Goal: Check status: Check status

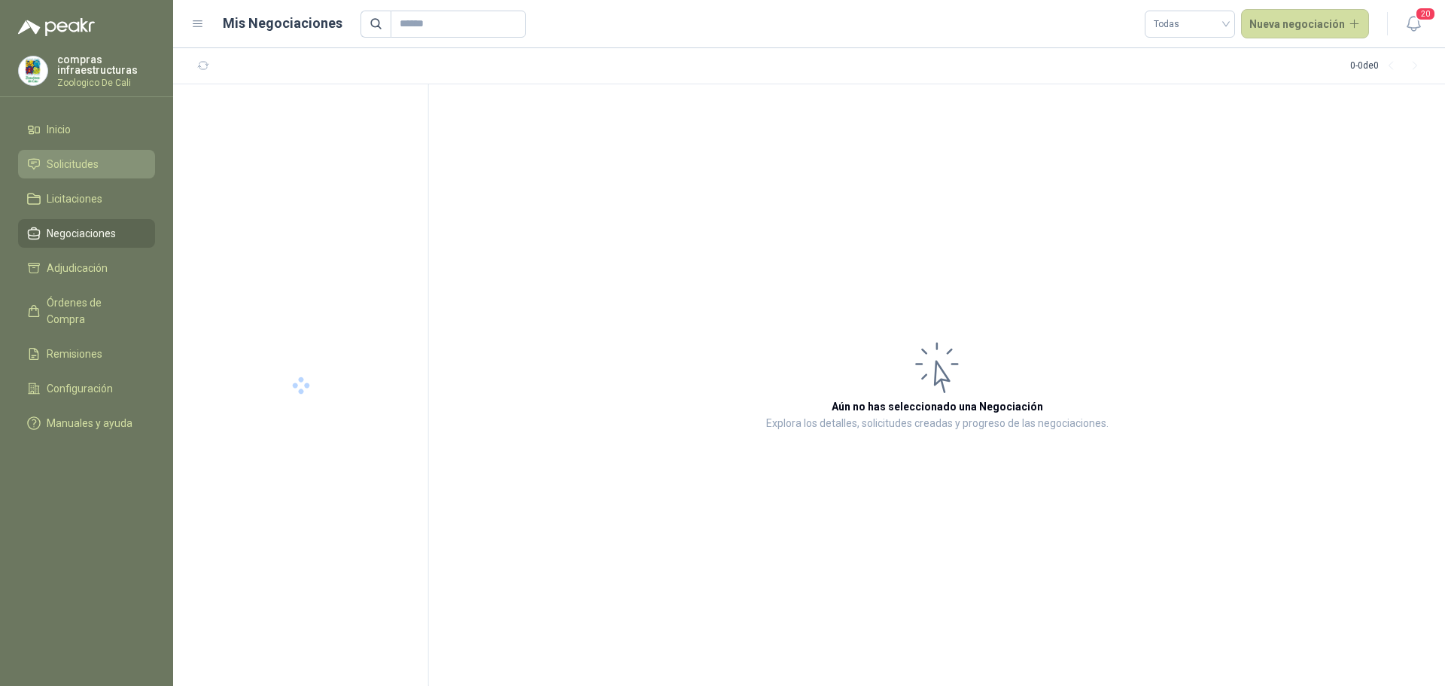
click at [109, 159] on li "Solicitudes" at bounding box center [86, 164] width 119 height 17
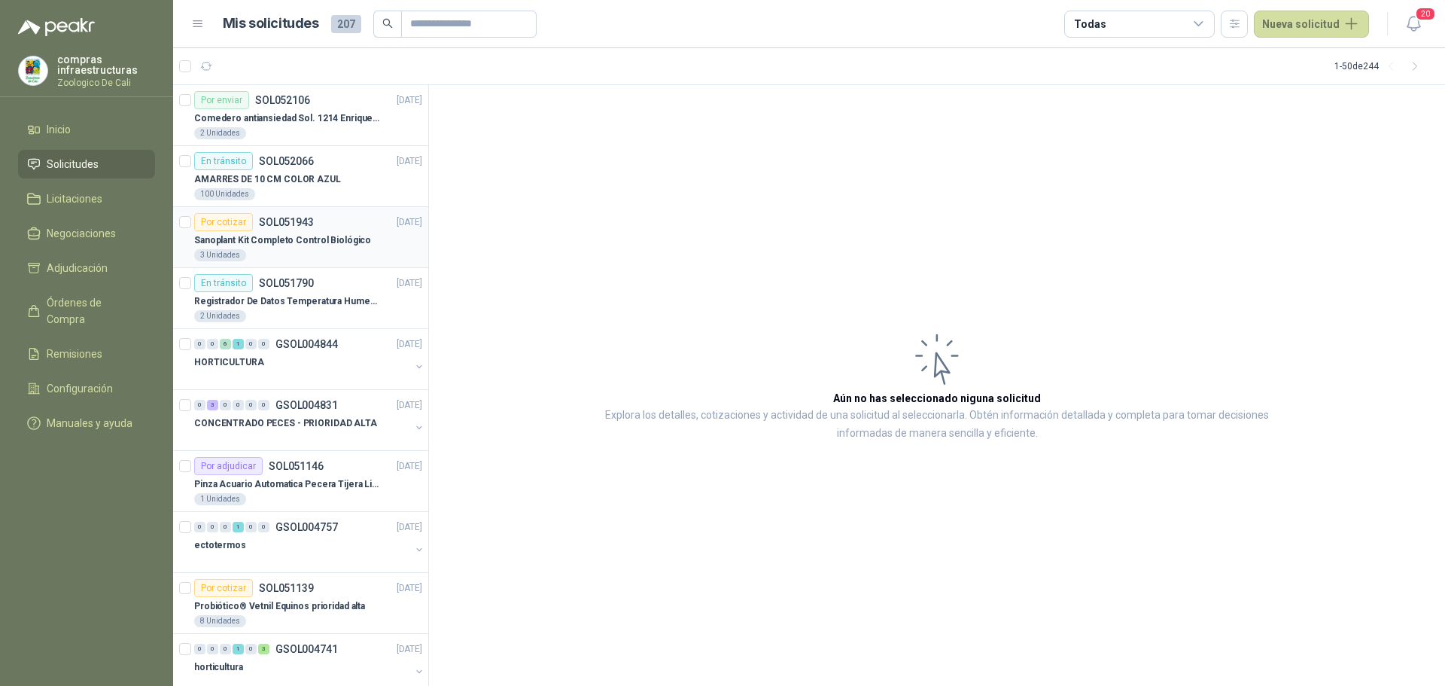
click at [228, 211] on article "Por cotizar SOL051943 [DATE] Sanoplant Kit Completo Control Biológico 3 Unidades" at bounding box center [300, 237] width 255 height 61
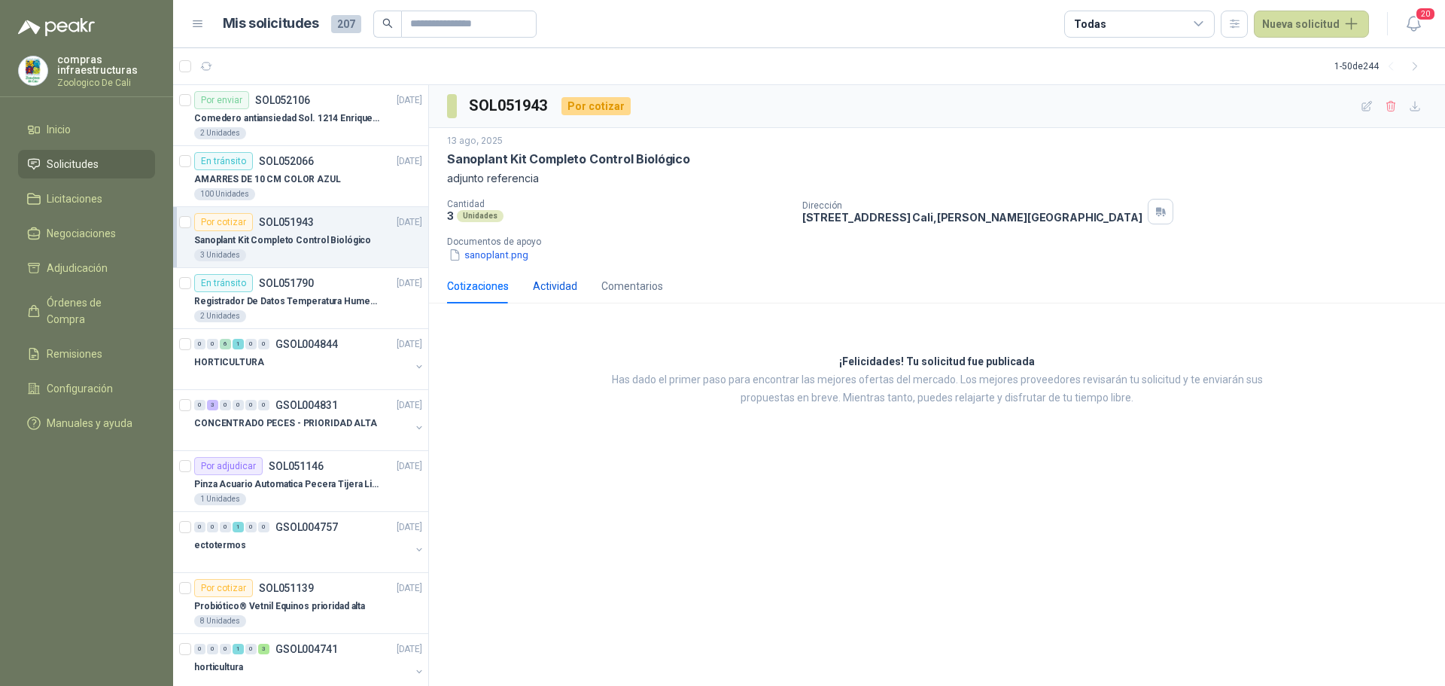
click at [561, 284] on div "Actividad" at bounding box center [555, 286] width 44 height 17
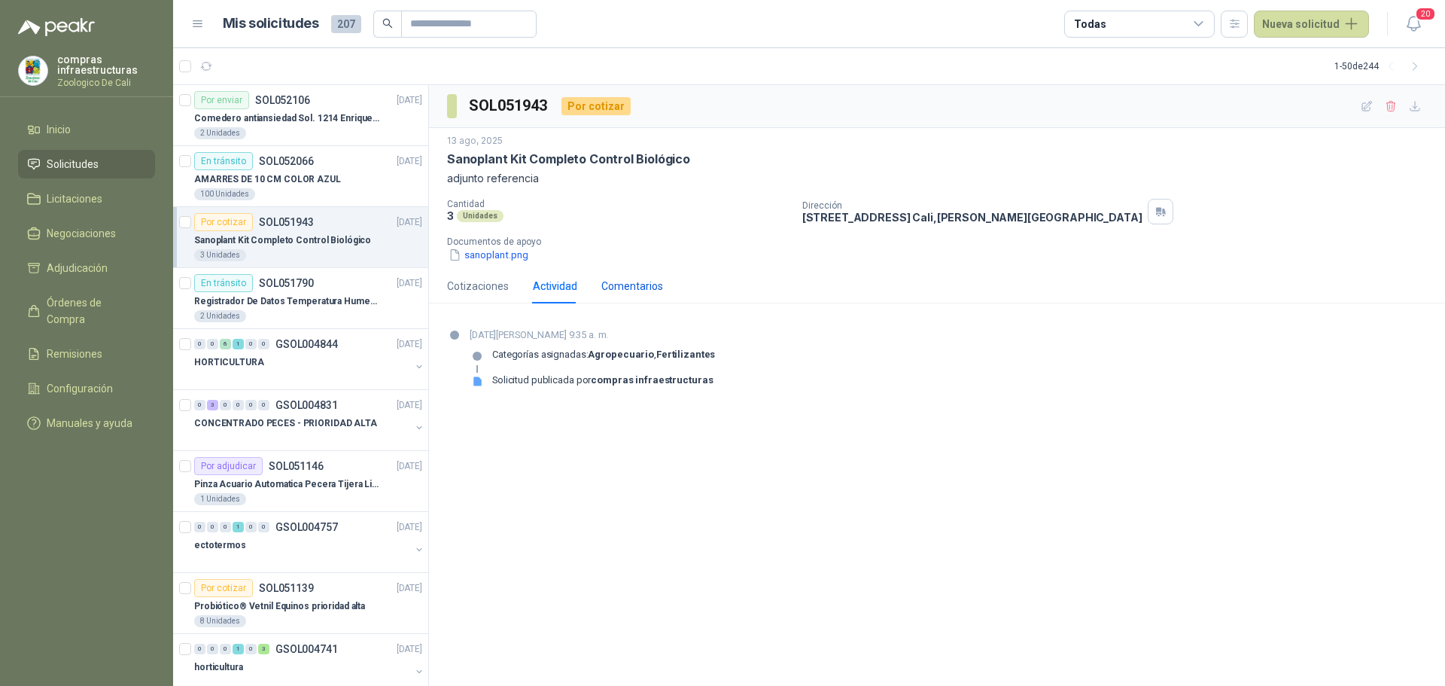
click at [620, 283] on div "Comentarios" at bounding box center [632, 286] width 62 height 17
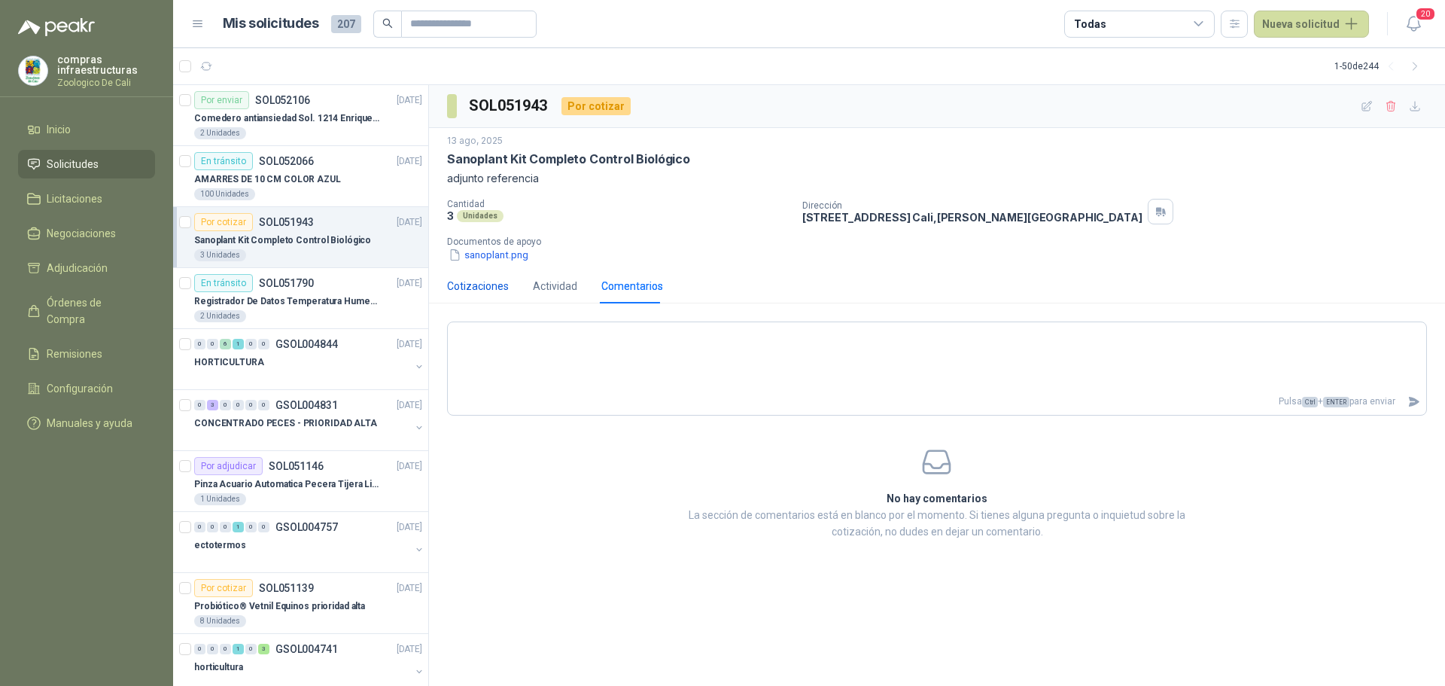
click at [469, 279] on div "Cotizaciones" at bounding box center [478, 286] width 62 height 17
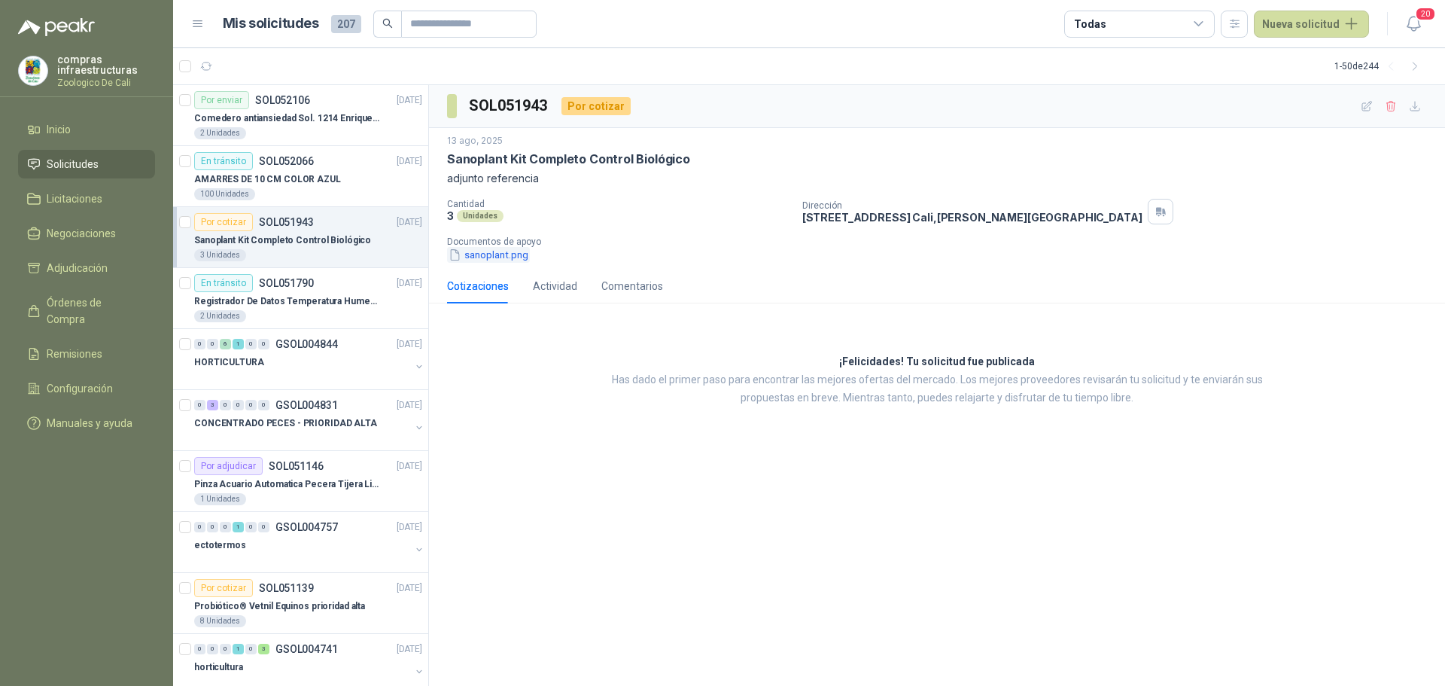
click at [489, 260] on button "sanoplant.png" at bounding box center [488, 255] width 83 height 16
click at [288, 114] on p "Comedero antiansiedad Sol. 1214 Enriquecimiento" at bounding box center [287, 118] width 187 height 14
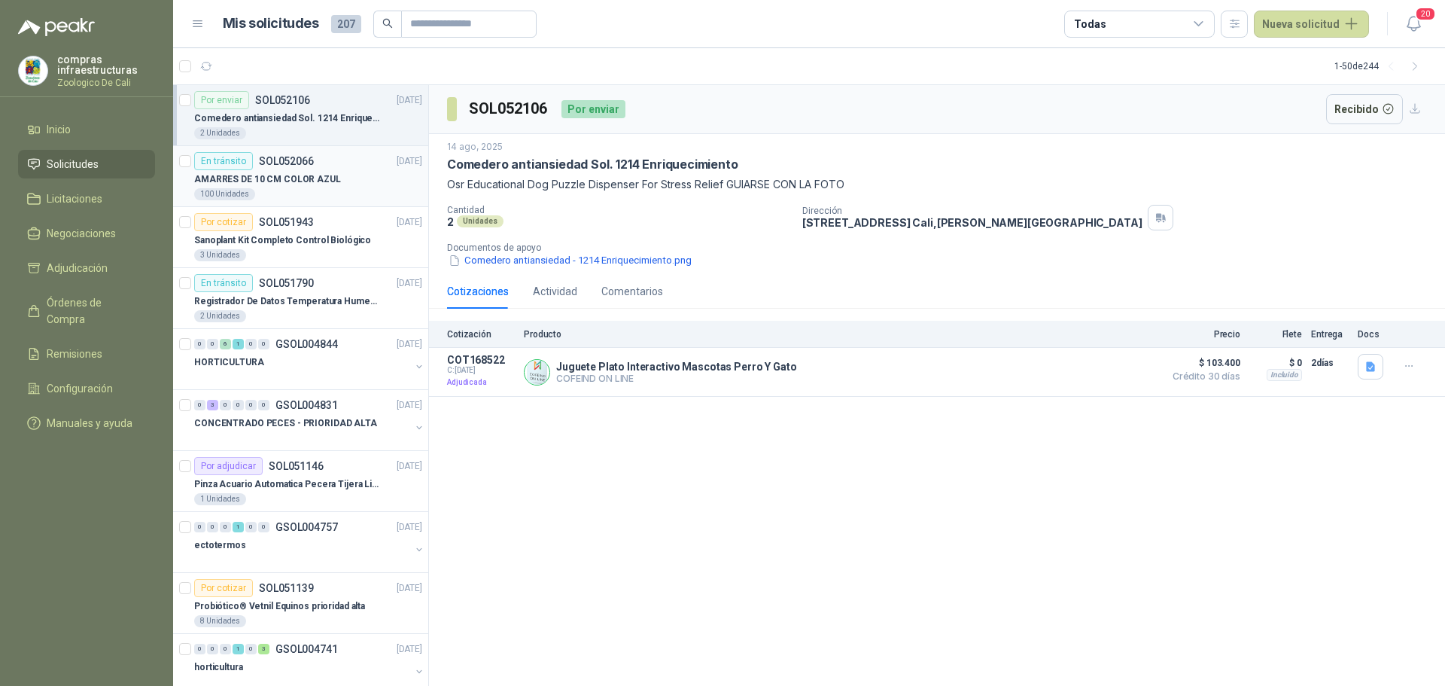
click at [312, 181] on p "AMARRES DE 10 CM COLOR AZUL" at bounding box center [267, 179] width 147 height 14
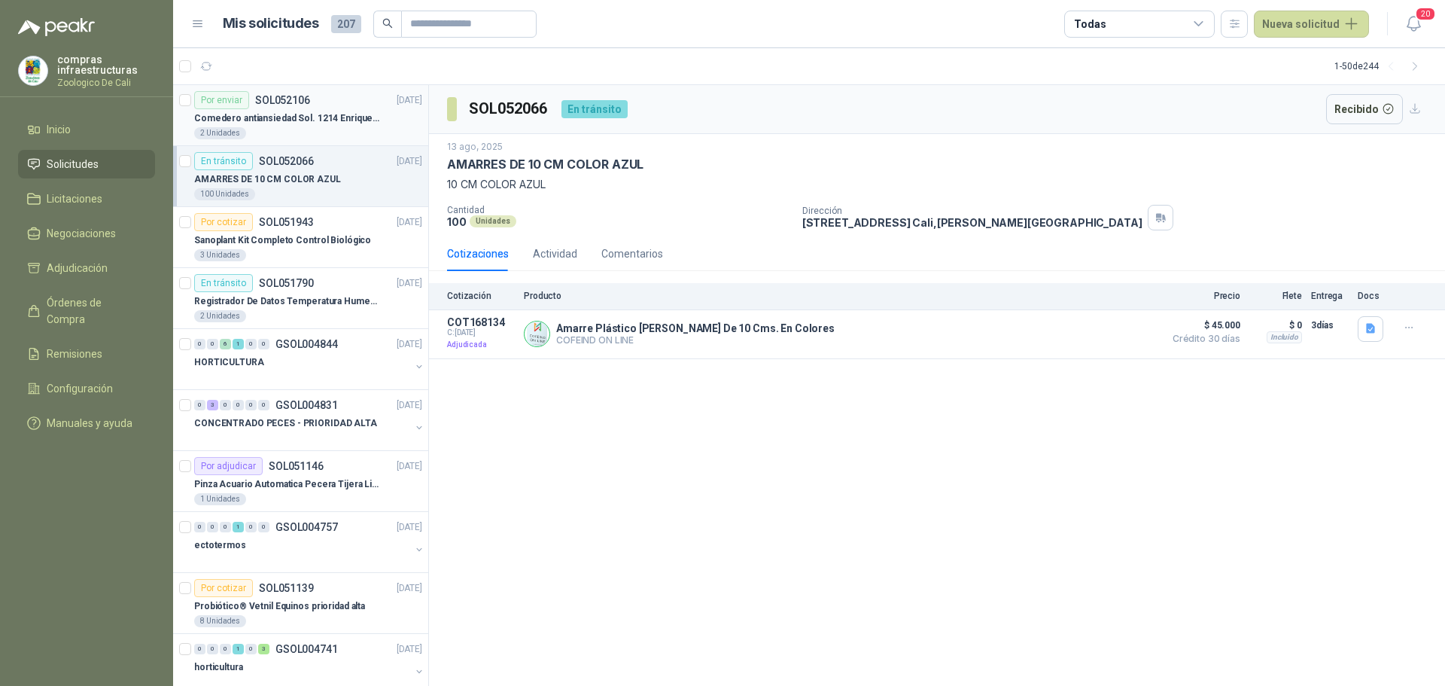
click at [284, 105] on p "SOL052106" at bounding box center [282, 100] width 55 height 11
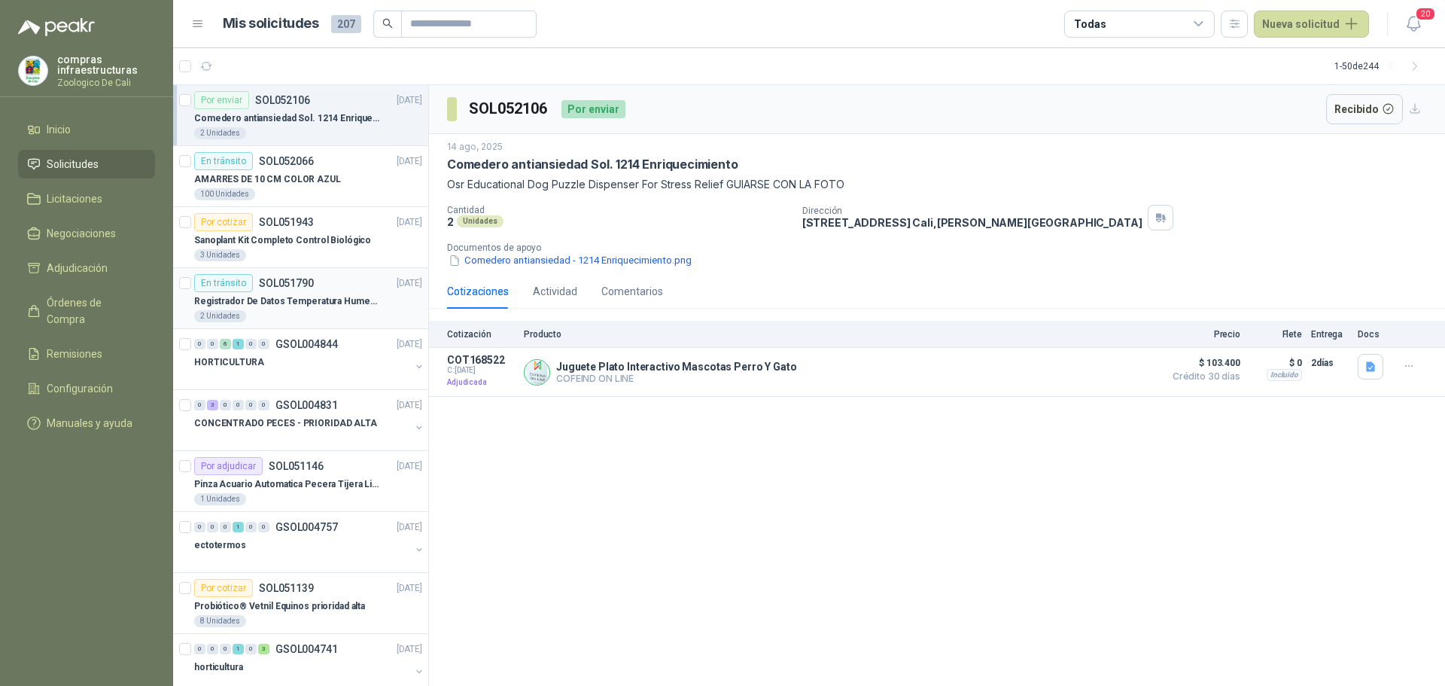
click at [295, 286] on p "SOL051790" at bounding box center [286, 283] width 55 height 11
click at [306, 366] on div "HORTICULTURA" at bounding box center [302, 362] width 216 height 18
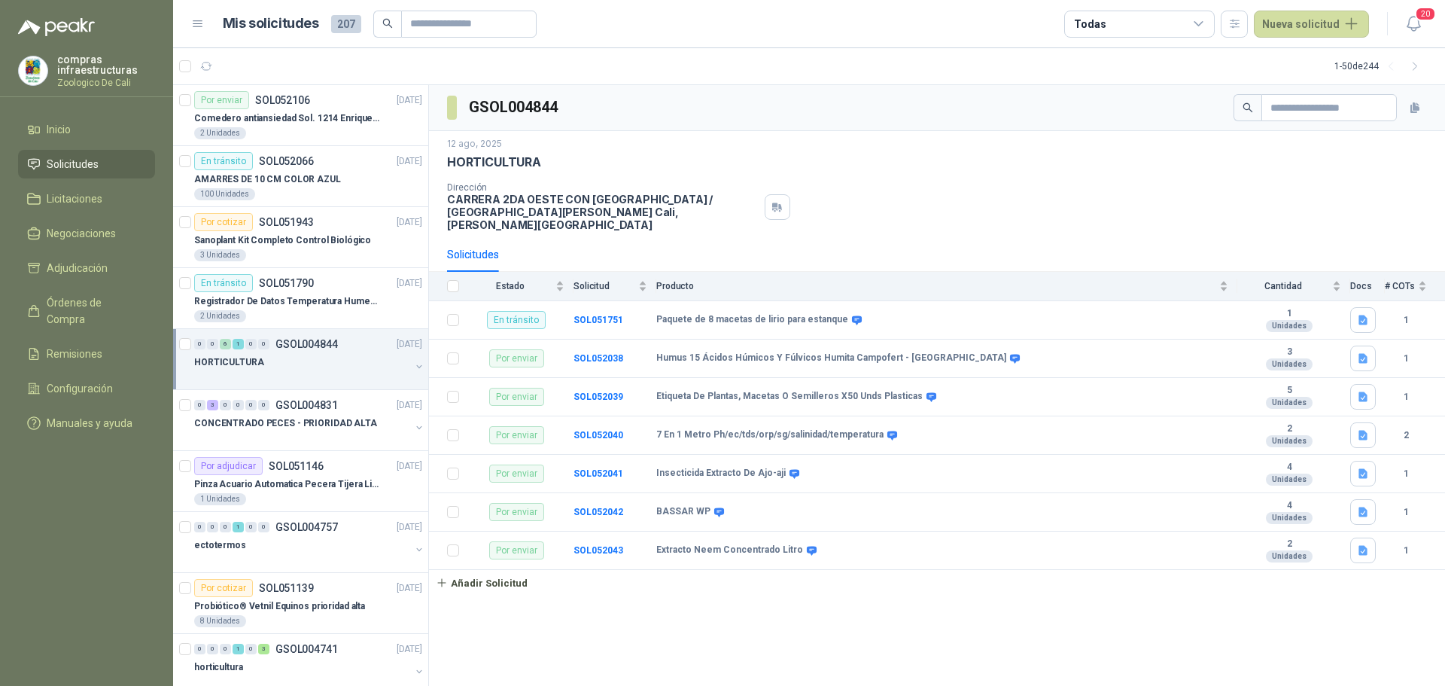
click at [1428, 27] on header "Mis solicitudes 207 Todas Nueva solicitud 20" at bounding box center [809, 24] width 1272 height 48
click at [1422, 27] on icon "button" at bounding box center [1413, 23] width 19 height 19
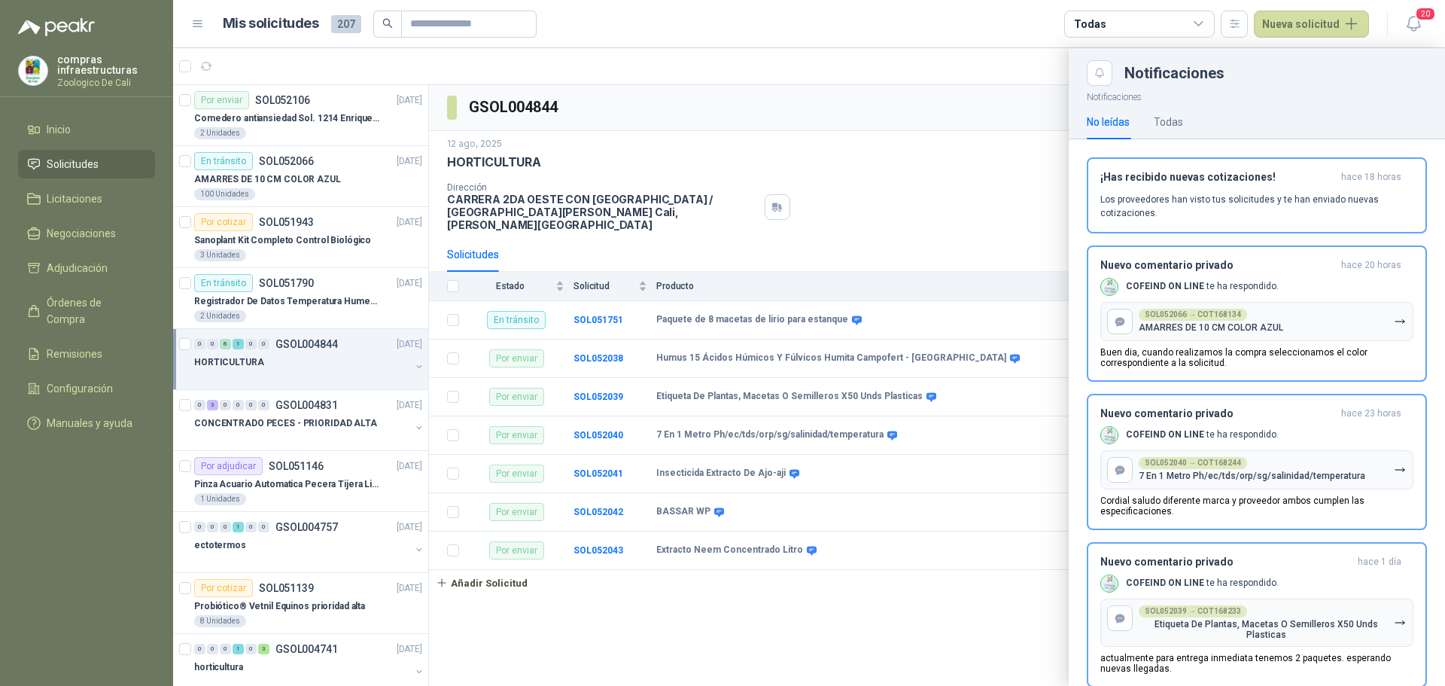
click at [924, 139] on div at bounding box center [809, 366] width 1272 height 637
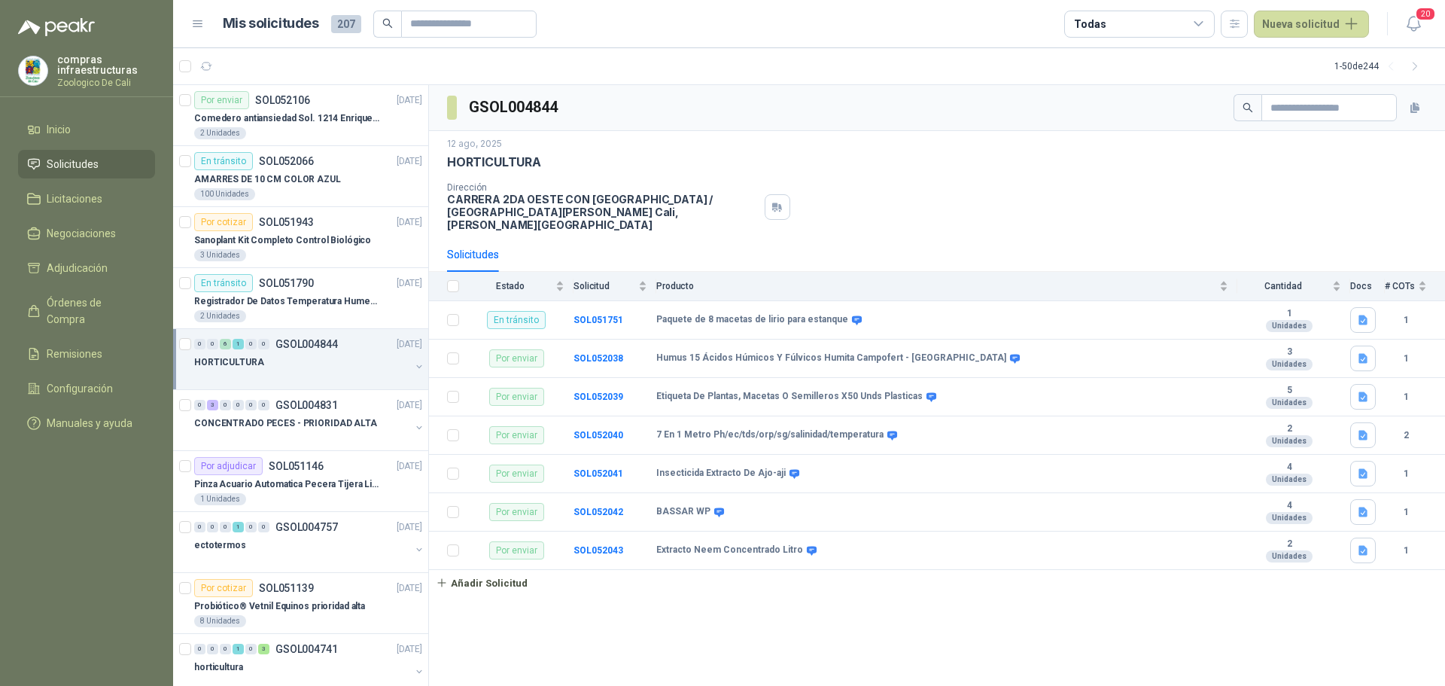
click at [55, 249] on ul "Inicio Solicitudes Licitaciones Negociaciones Adjudicación Órdenes de Compra Re…" at bounding box center [86, 279] width 173 height 328
click at [103, 231] on span "Negociaciones" at bounding box center [81, 233] width 69 height 17
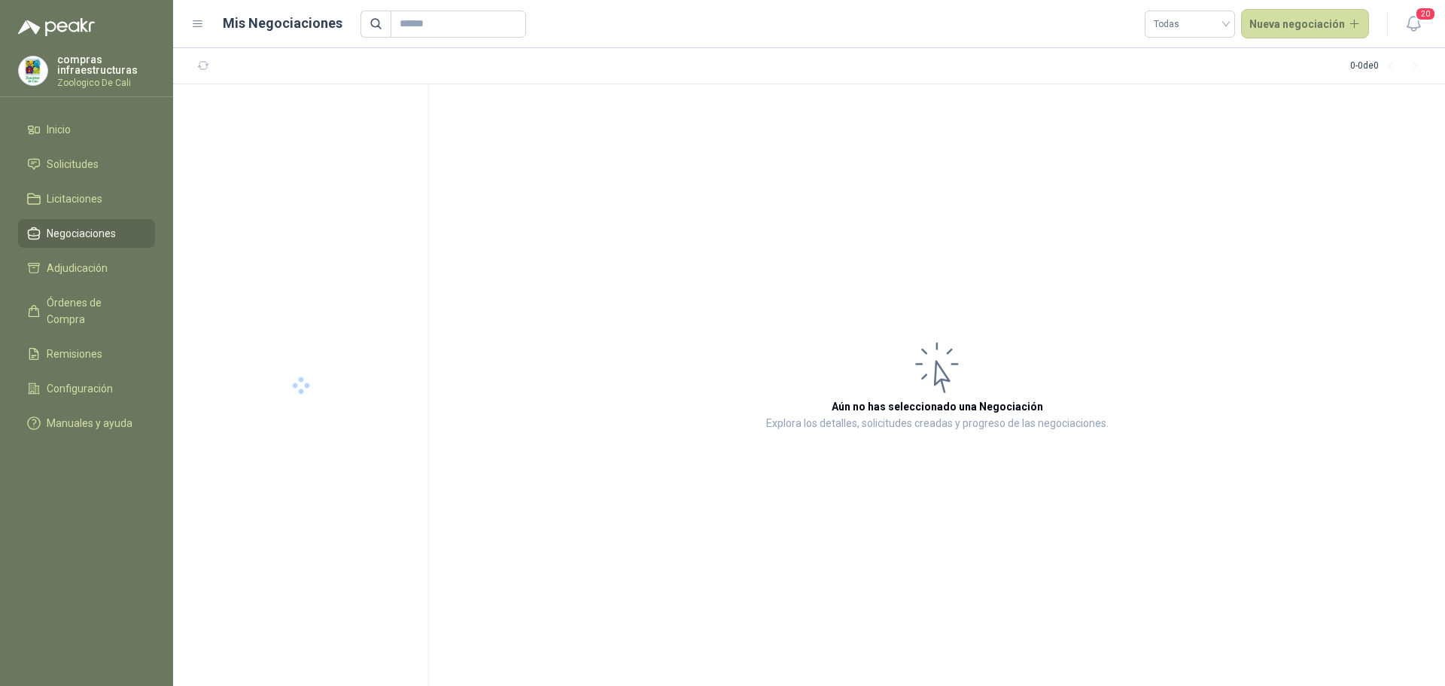
click at [129, 149] on ul "Inicio Solicitudes Licitaciones Negociaciones Adjudicación Órdenes de Compra Re…" at bounding box center [86, 279] width 173 height 328
click at [124, 163] on li "Solicitudes" at bounding box center [86, 164] width 119 height 17
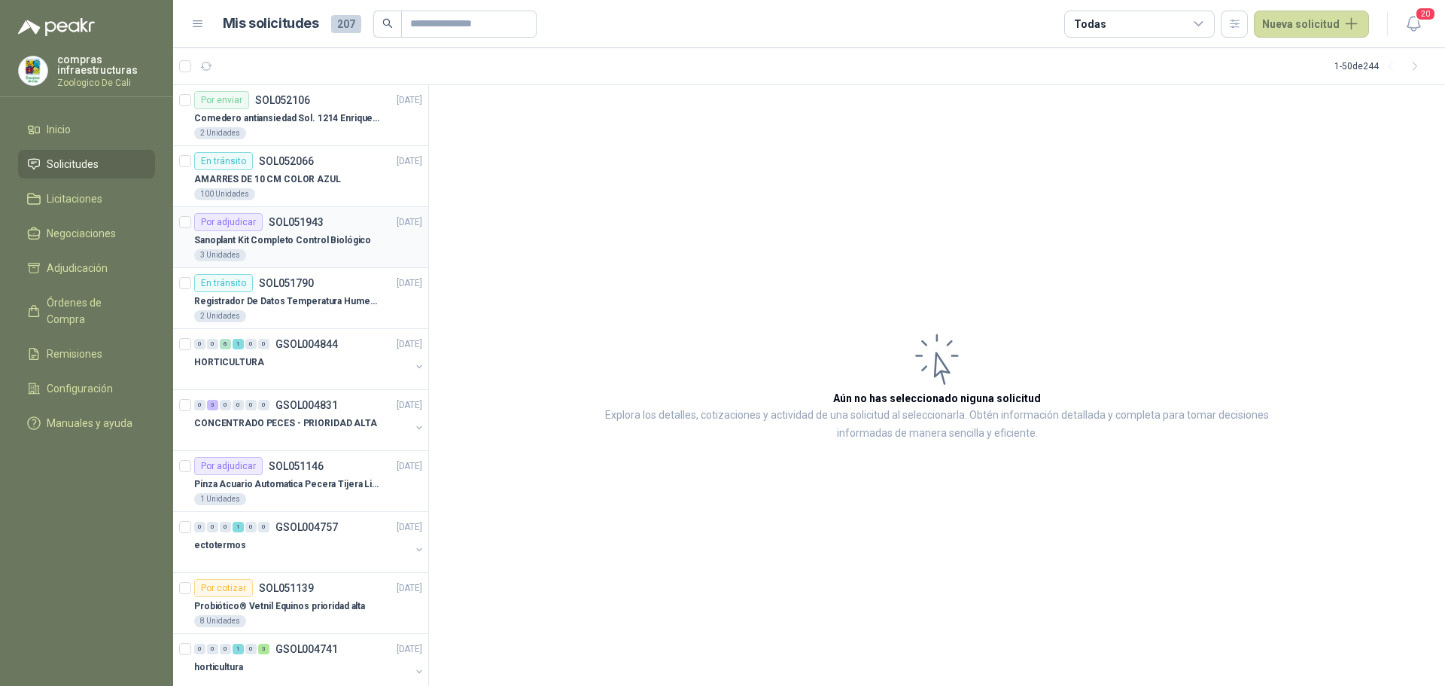
click at [342, 226] on div "Por adjudicar SOL051943 [DATE]" at bounding box center [308, 222] width 228 height 18
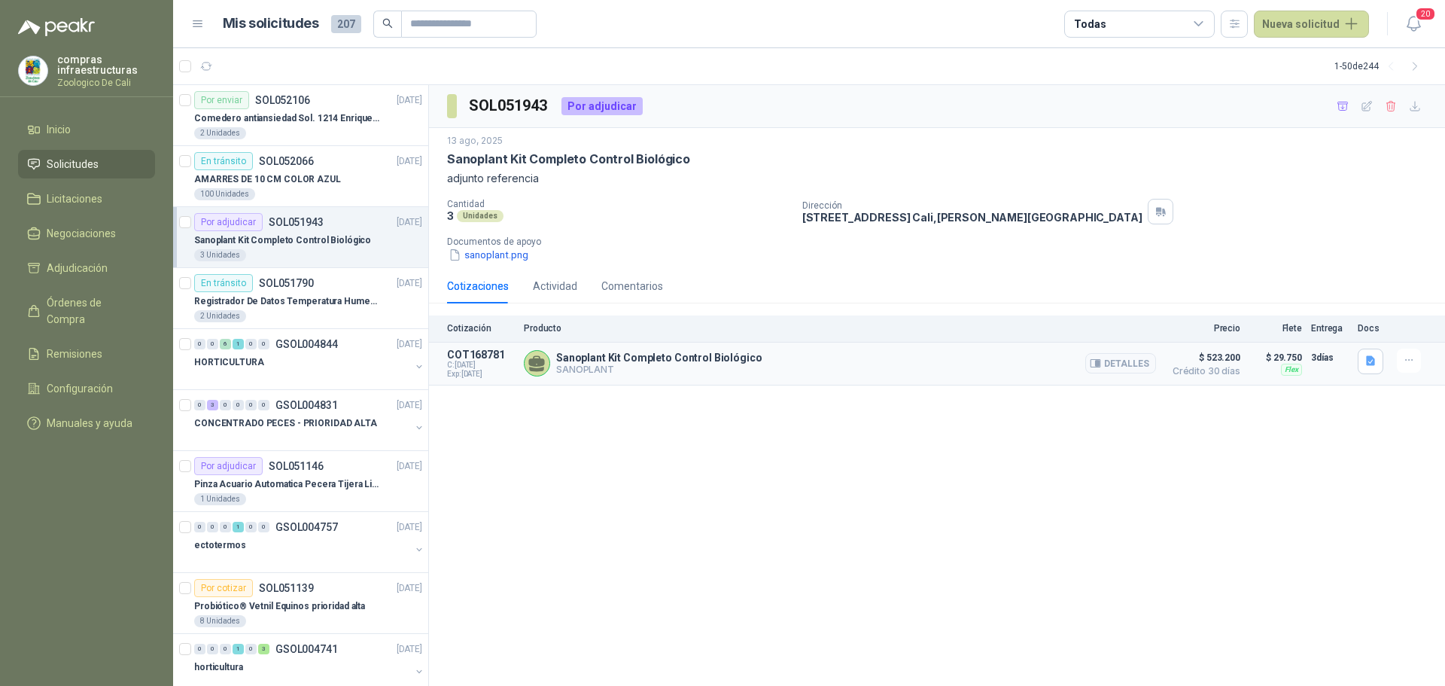
click at [1101, 349] on div "Detalles" at bounding box center [1120, 363] width 71 height 30
click at [1105, 360] on button "Detalles" at bounding box center [1120, 363] width 71 height 20
click at [1122, 363] on button "Detalles" at bounding box center [1120, 363] width 71 height 20
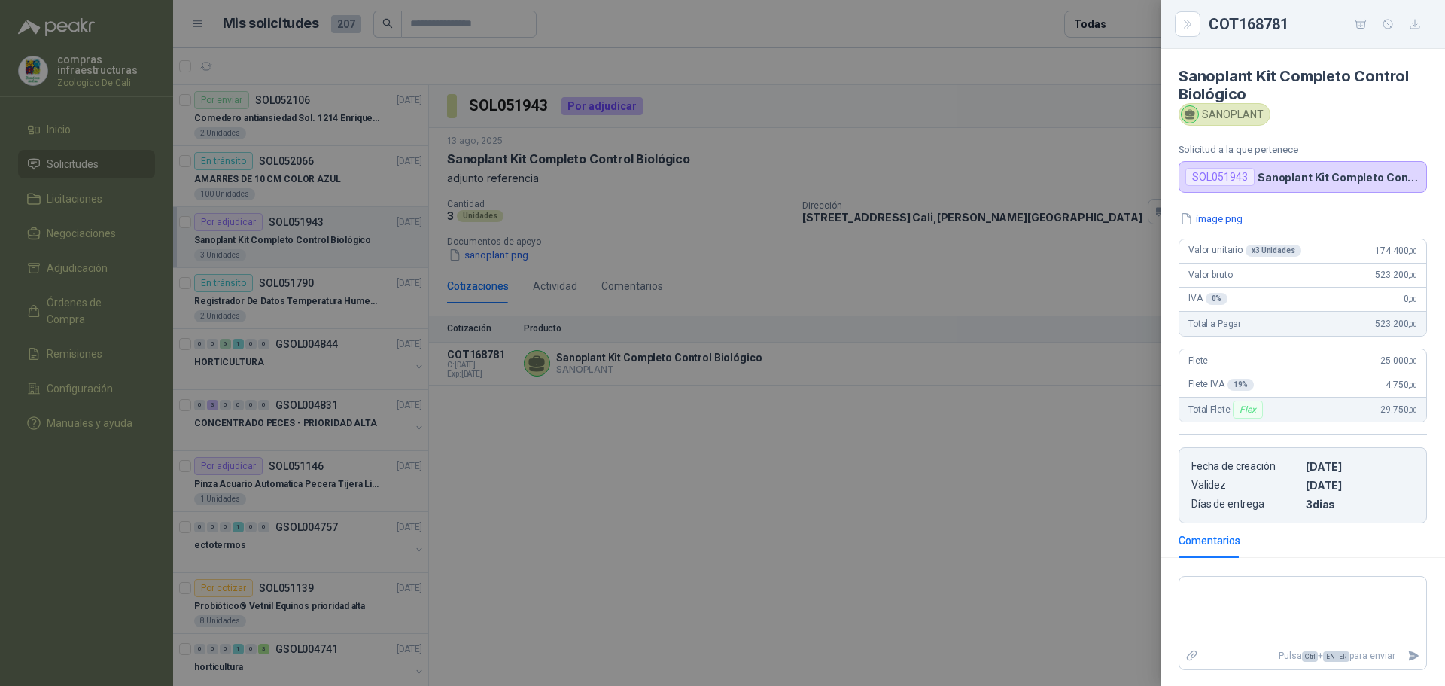
click at [993, 431] on div at bounding box center [722, 343] width 1445 height 686
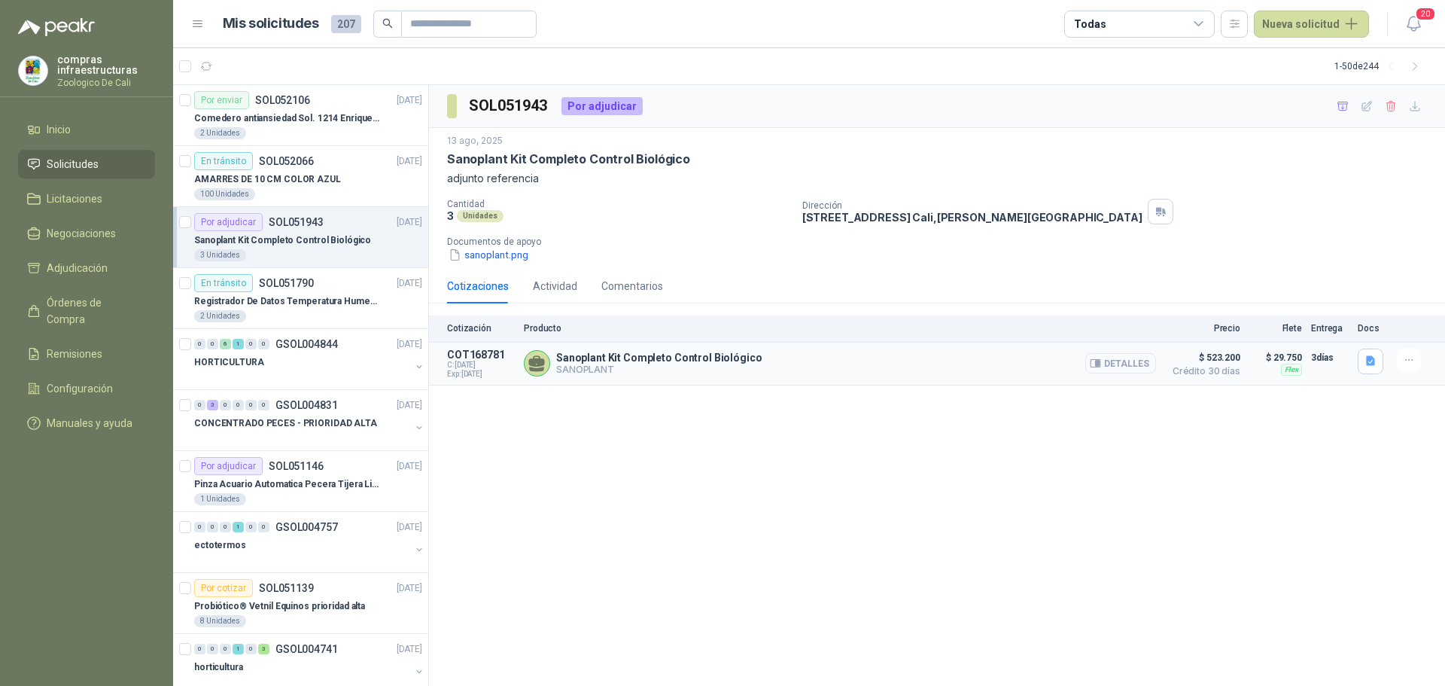
click at [1148, 365] on button "Detalles" at bounding box center [1120, 363] width 71 height 20
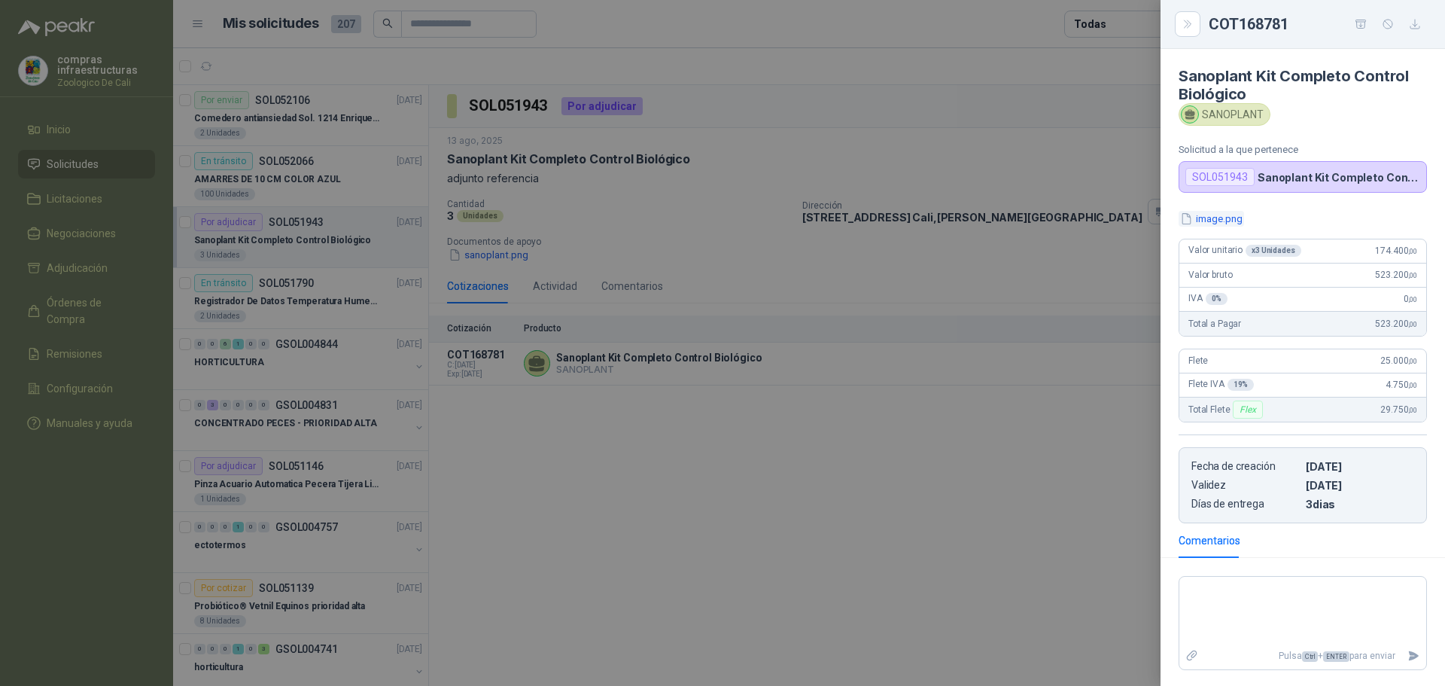
click at [1221, 219] on button "image.png" at bounding box center [1210, 219] width 65 height 16
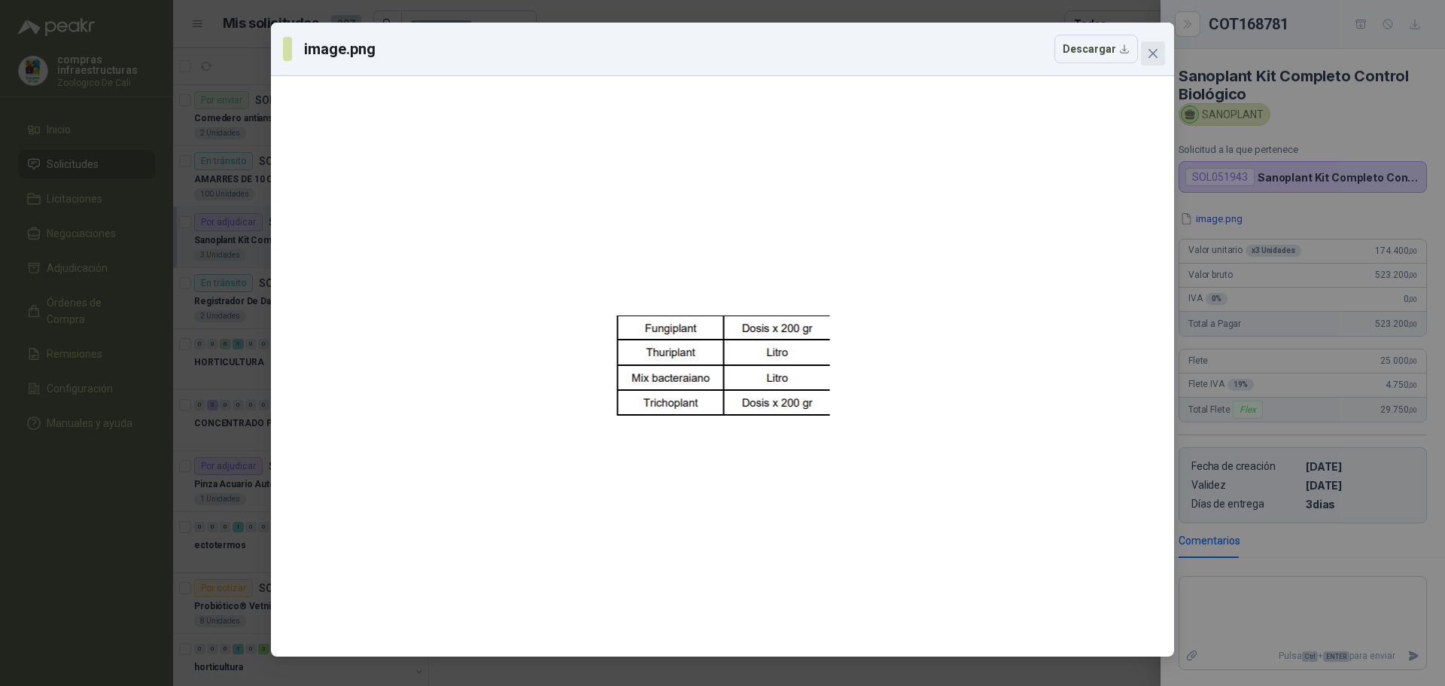
click at [1161, 47] on span "Close" at bounding box center [1153, 53] width 24 height 12
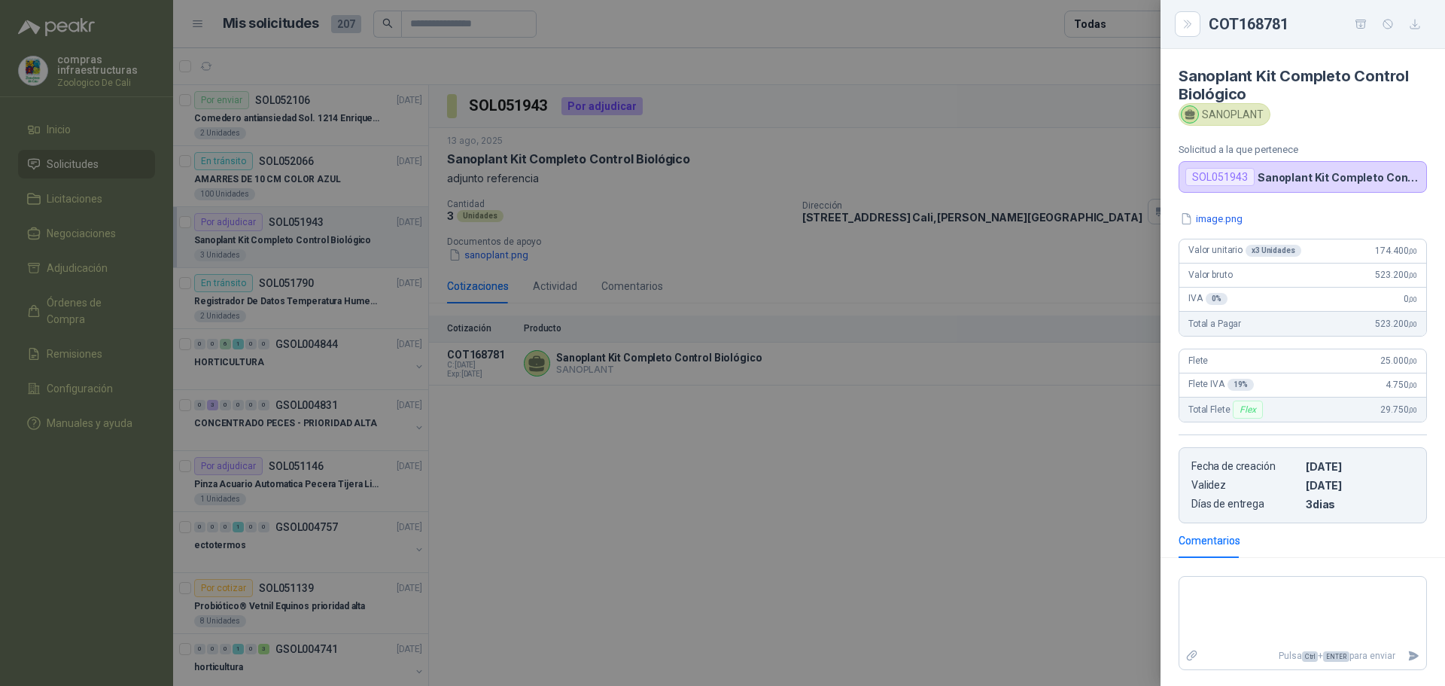
click at [890, 488] on div at bounding box center [722, 343] width 1445 height 686
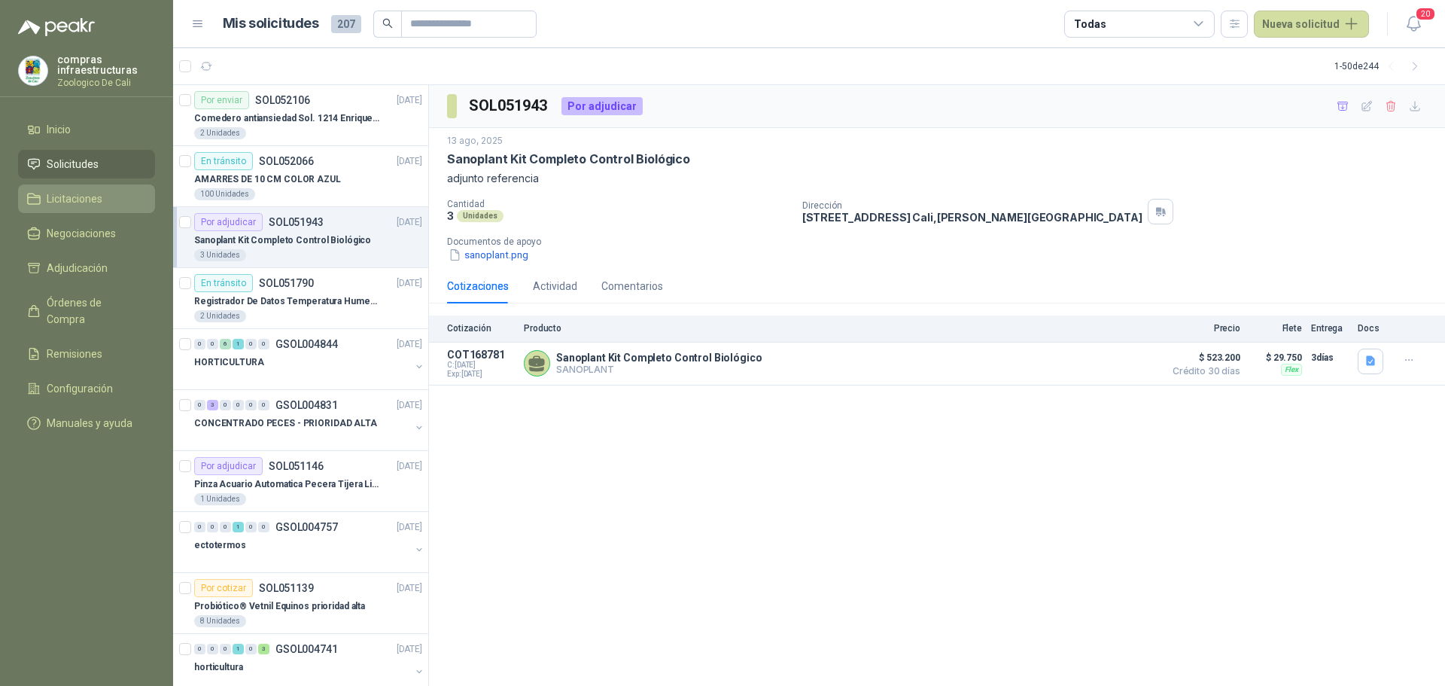
click at [105, 202] on li "Licitaciones" at bounding box center [86, 198] width 119 height 17
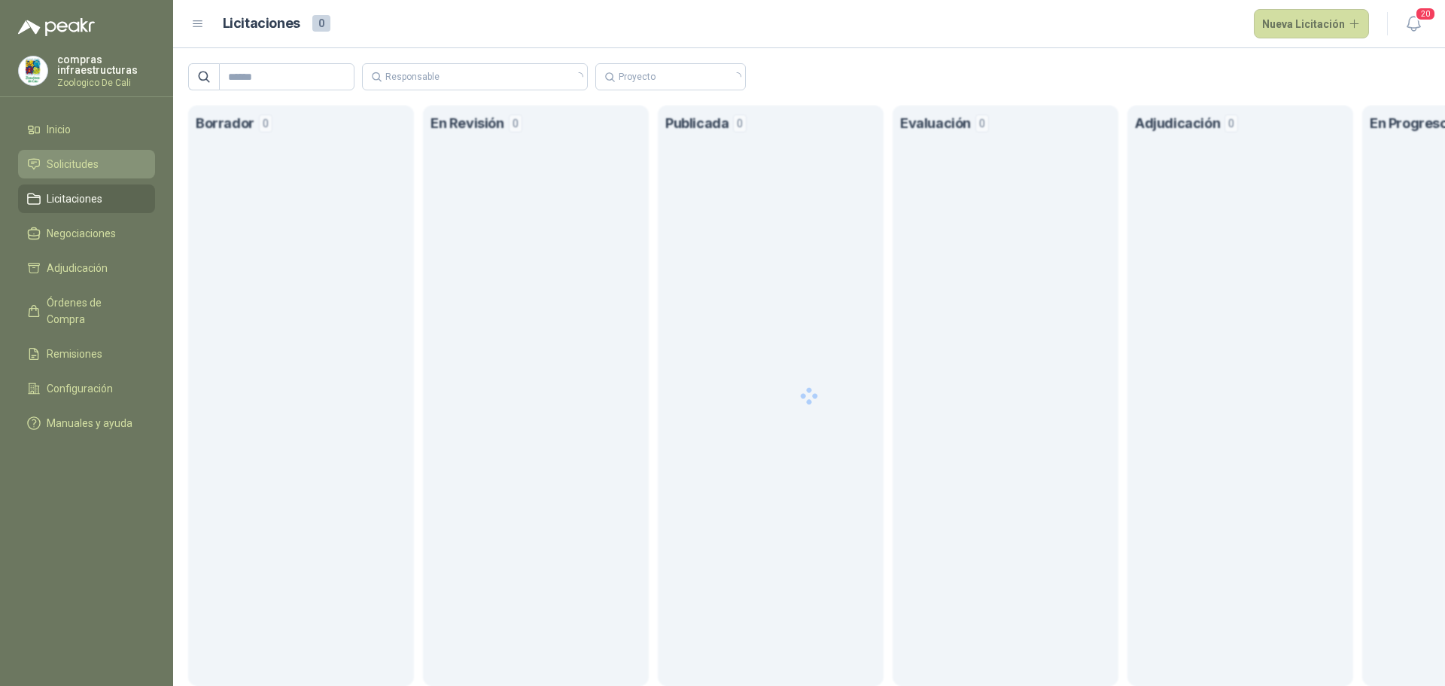
click at [97, 176] on link "Solicitudes" at bounding box center [86, 164] width 137 height 29
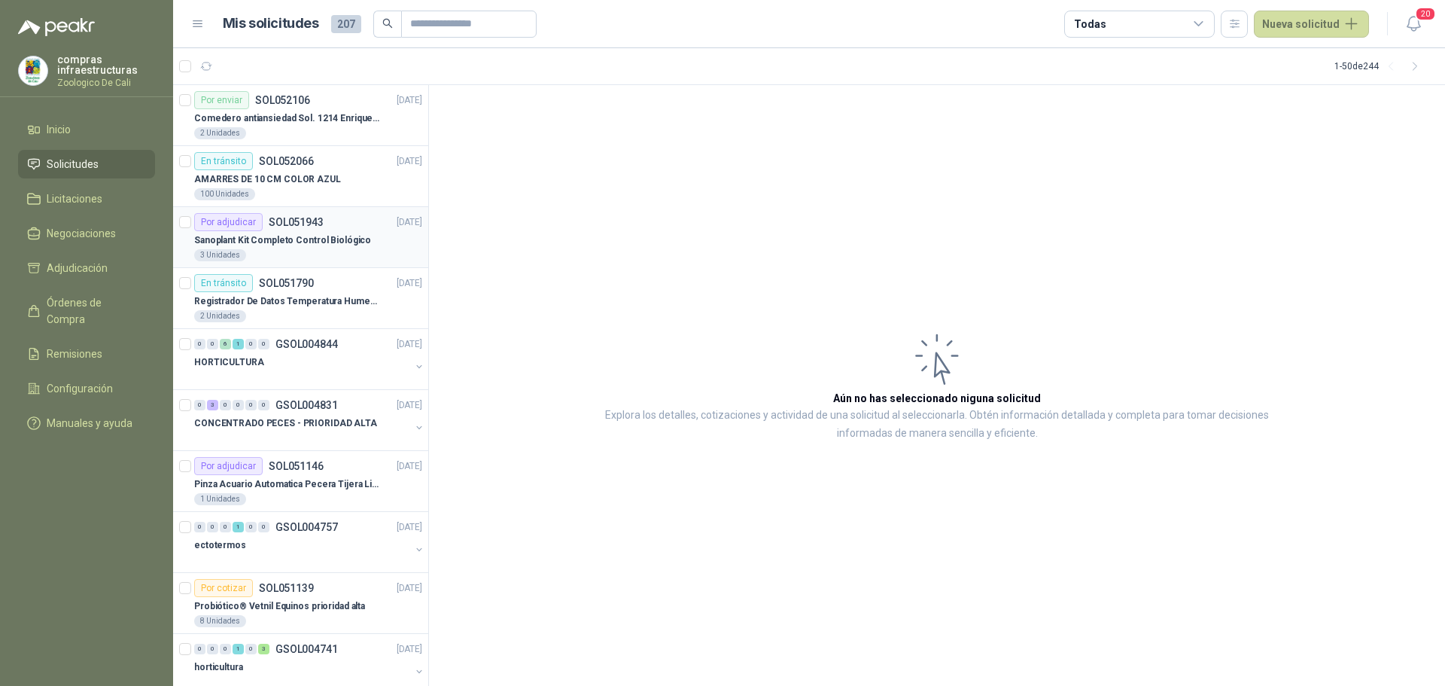
click at [284, 227] on p "SOL051943" at bounding box center [296, 222] width 55 height 11
